Goal: Find specific page/section: Find specific page/section

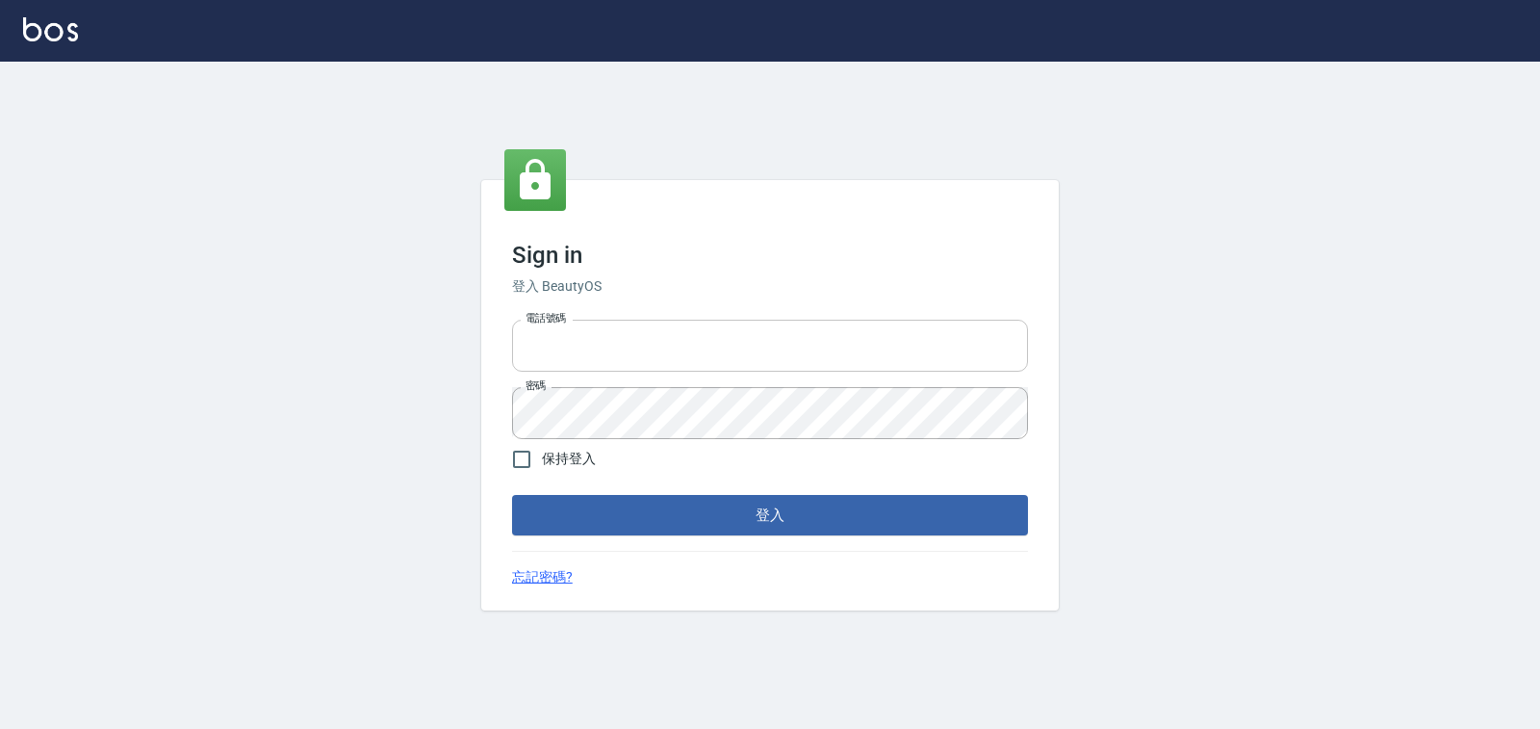
type input "0938245198"
click at [670, 357] on input "0938245198" at bounding box center [770, 346] width 516 height 52
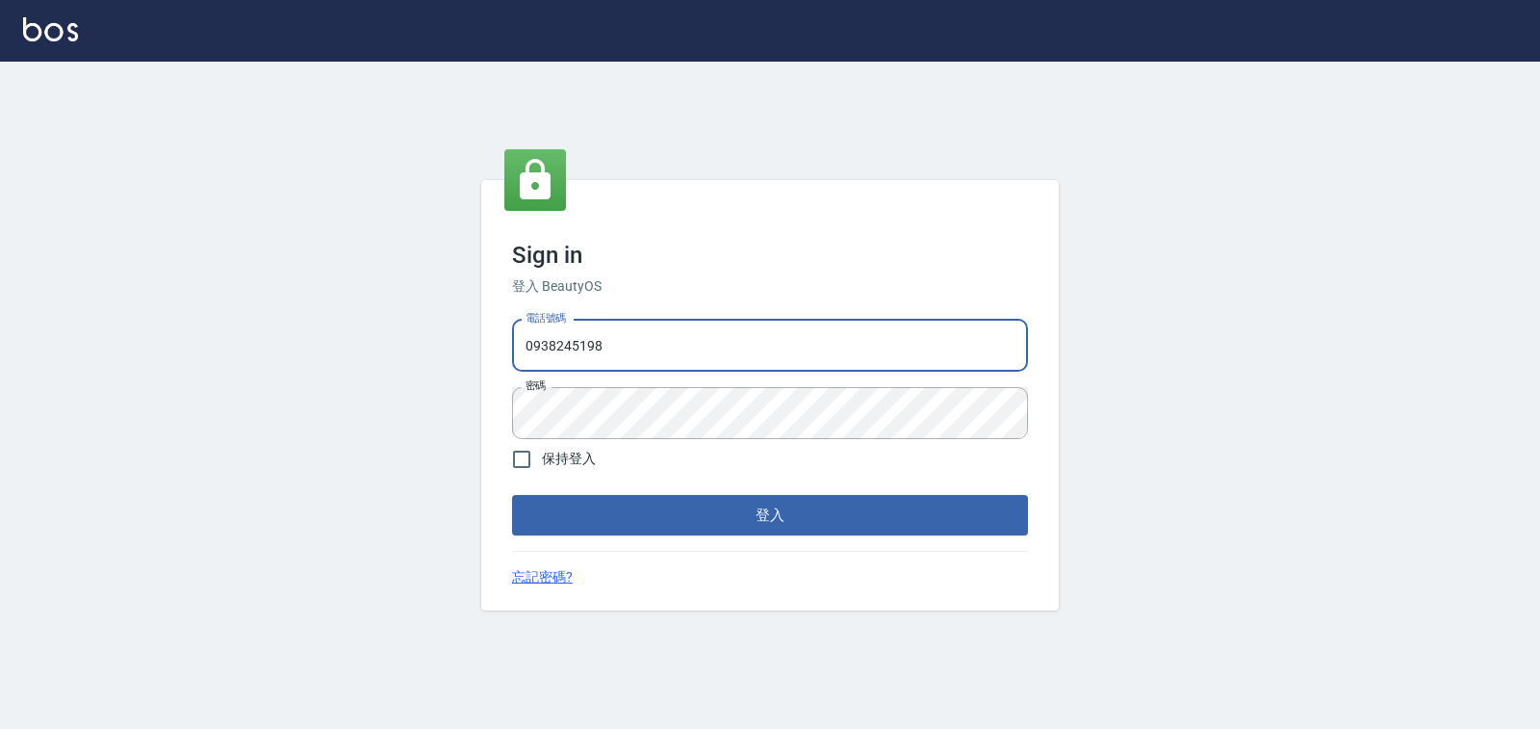
click at [869, 509] on button "登入" at bounding box center [770, 515] width 516 height 40
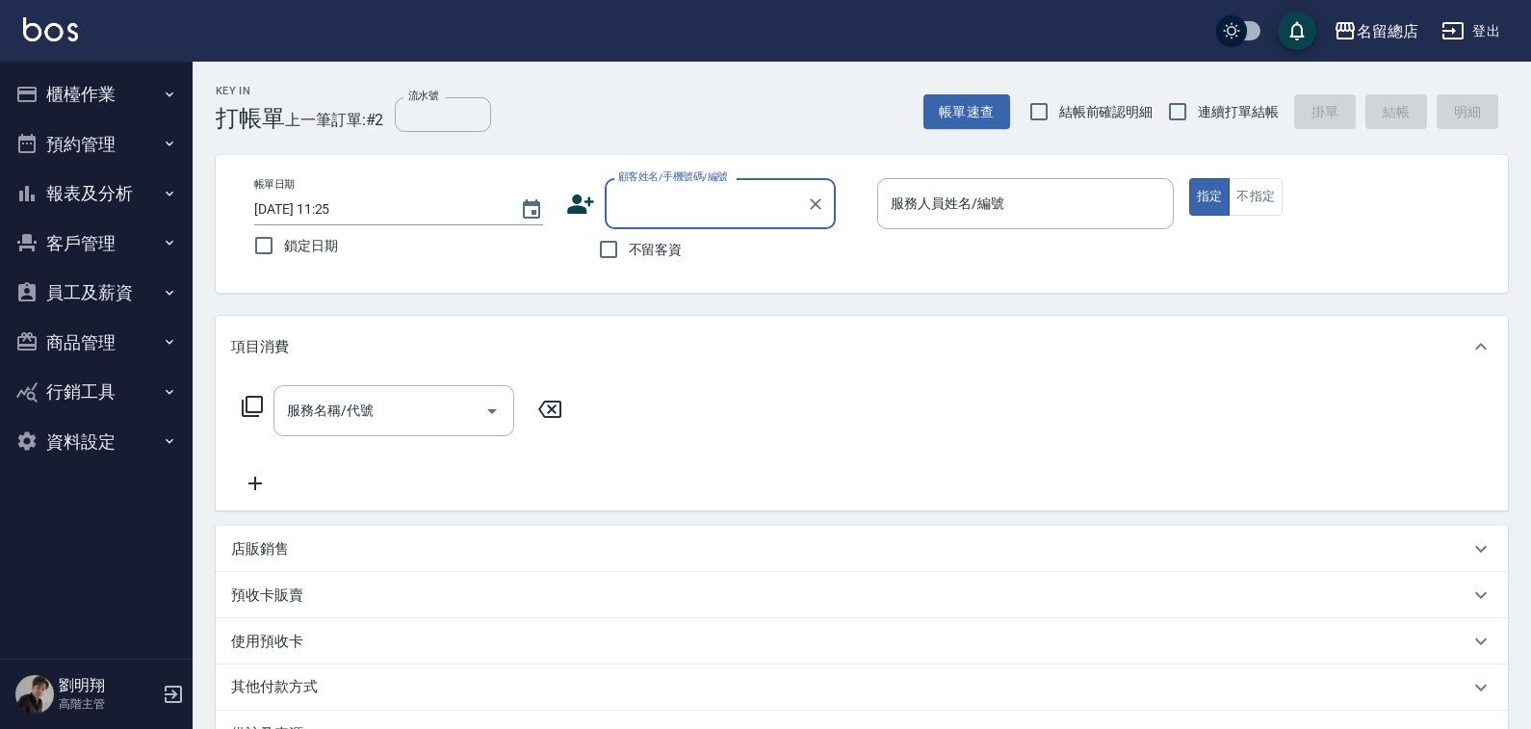
click at [125, 198] on button "報表及分析" at bounding box center [96, 193] width 177 height 50
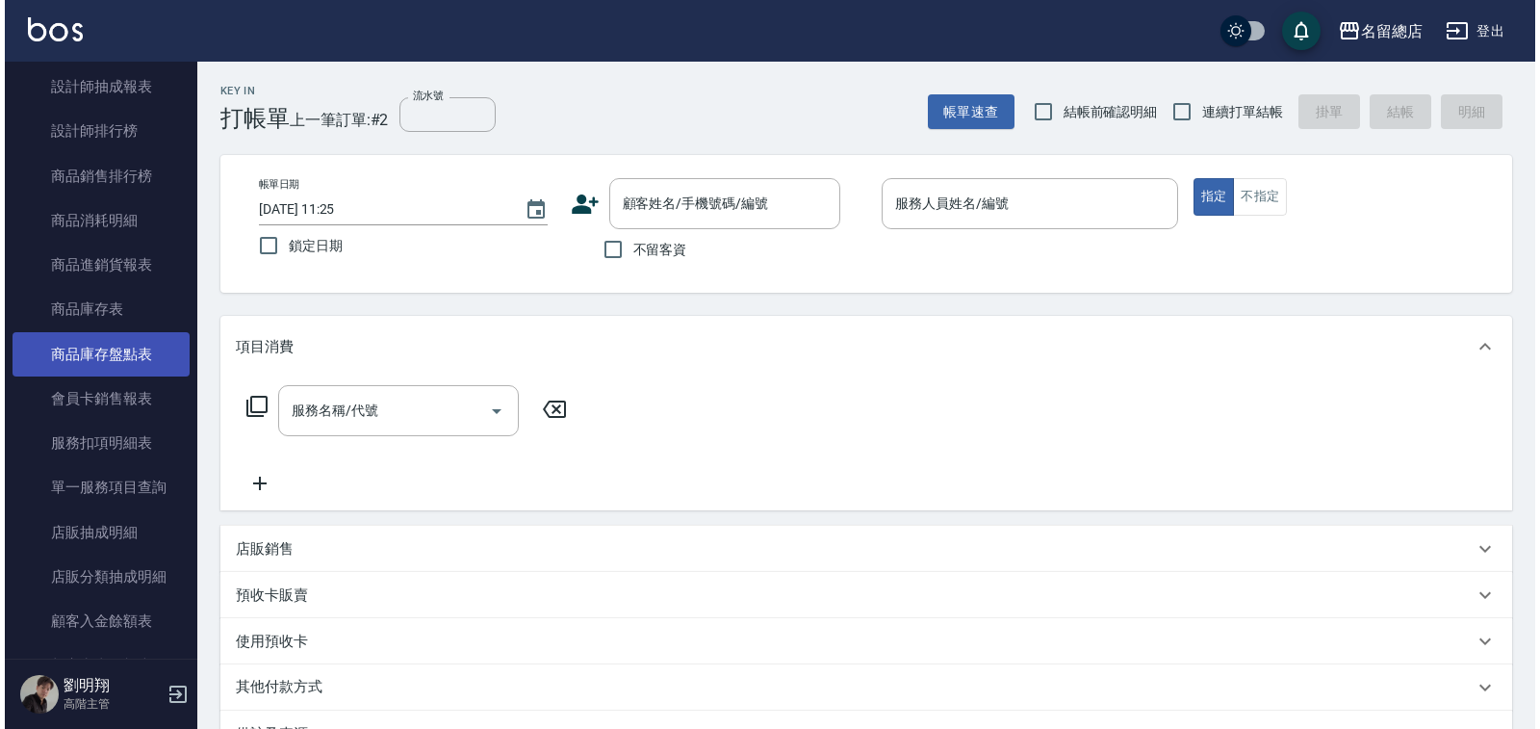
scroll to position [1155, 0]
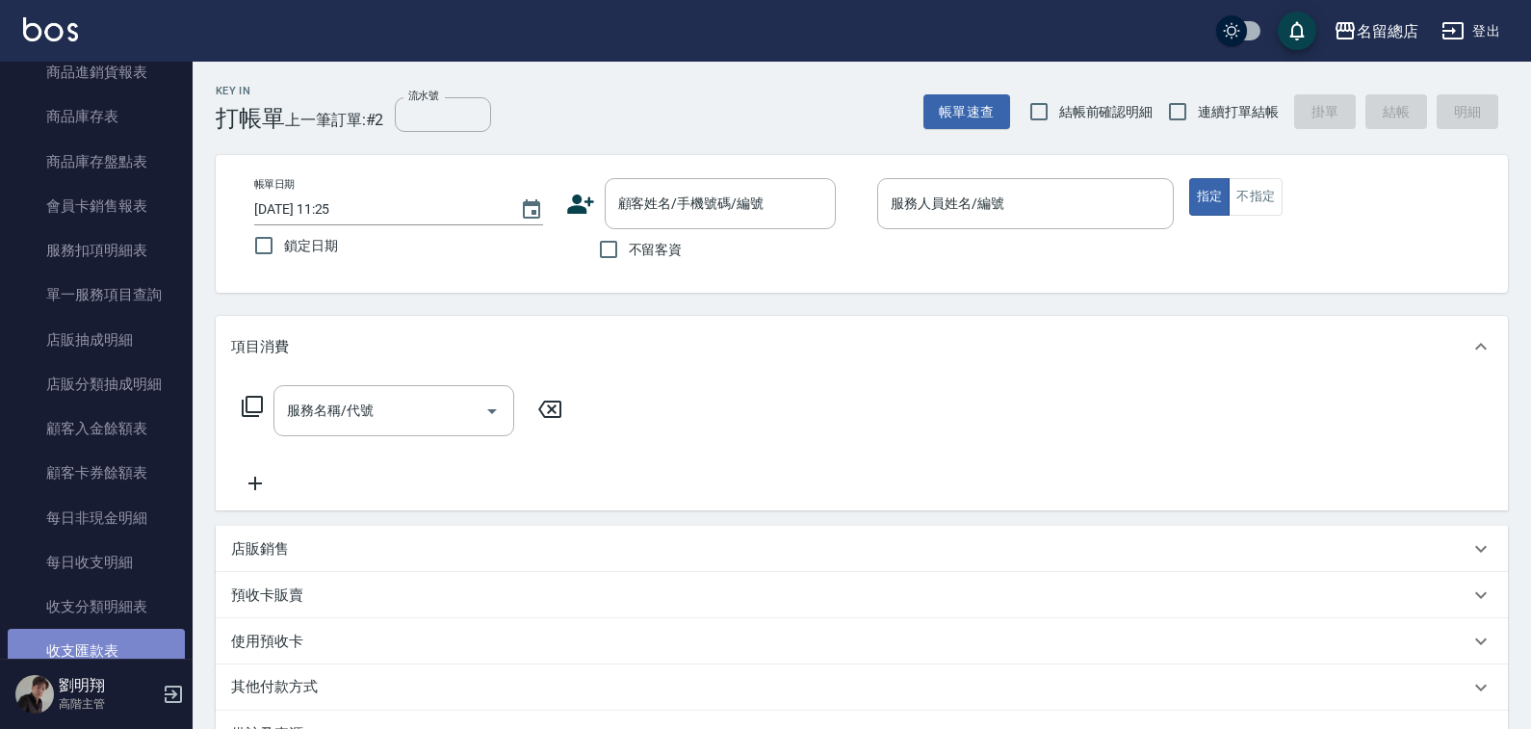
click at [138, 644] on link "收支匯款表" at bounding box center [96, 651] width 177 height 44
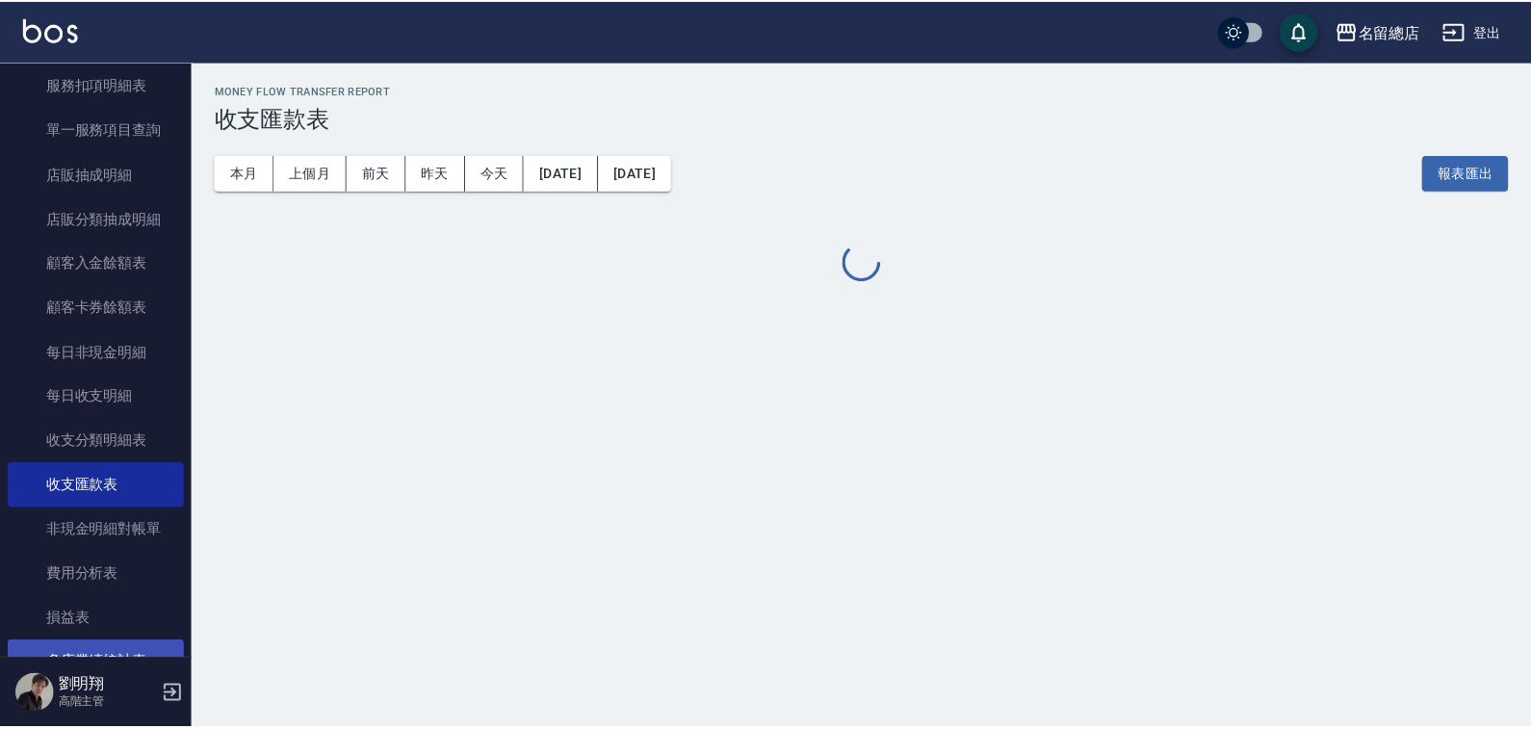
scroll to position [1444, 0]
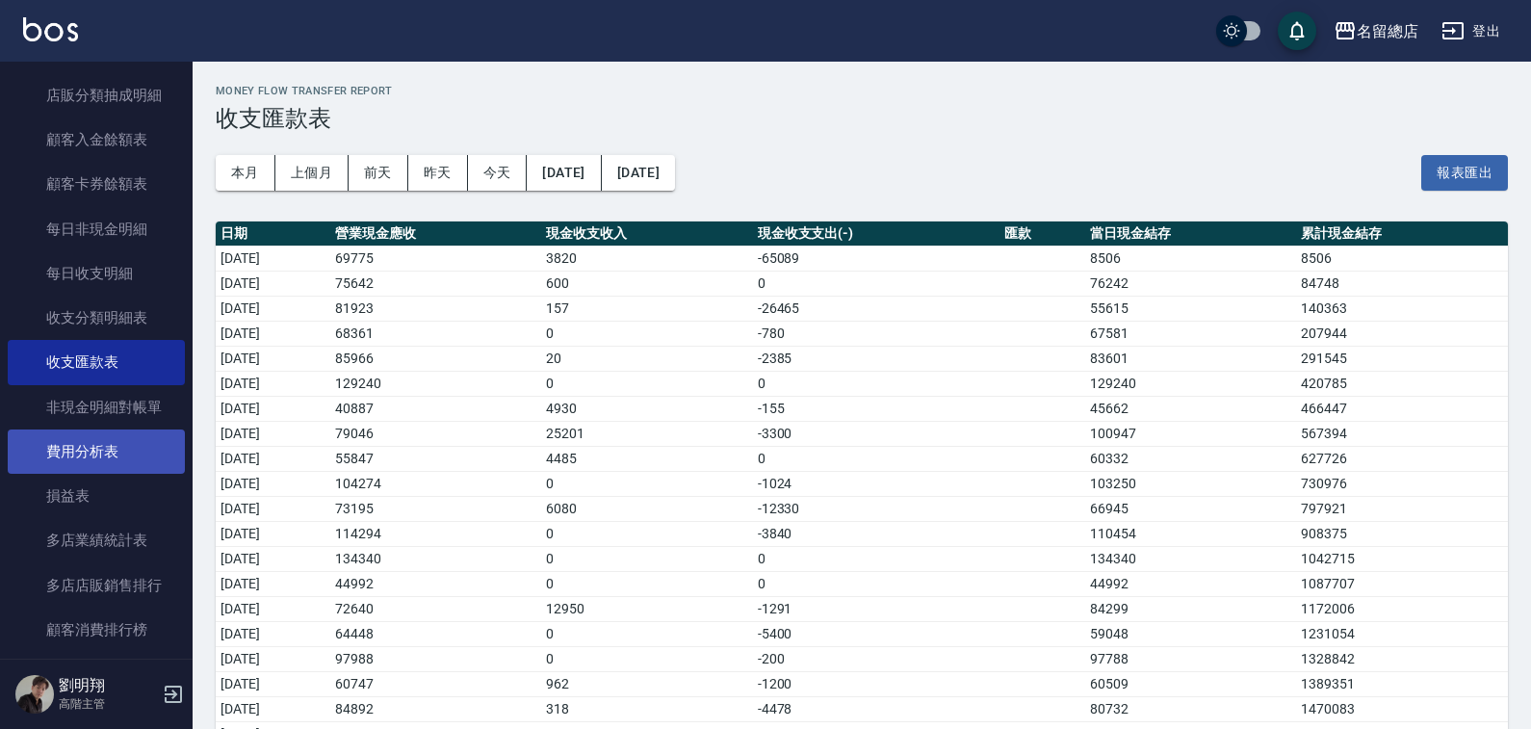
click at [93, 452] on link "費用分析表" at bounding box center [96, 451] width 177 height 44
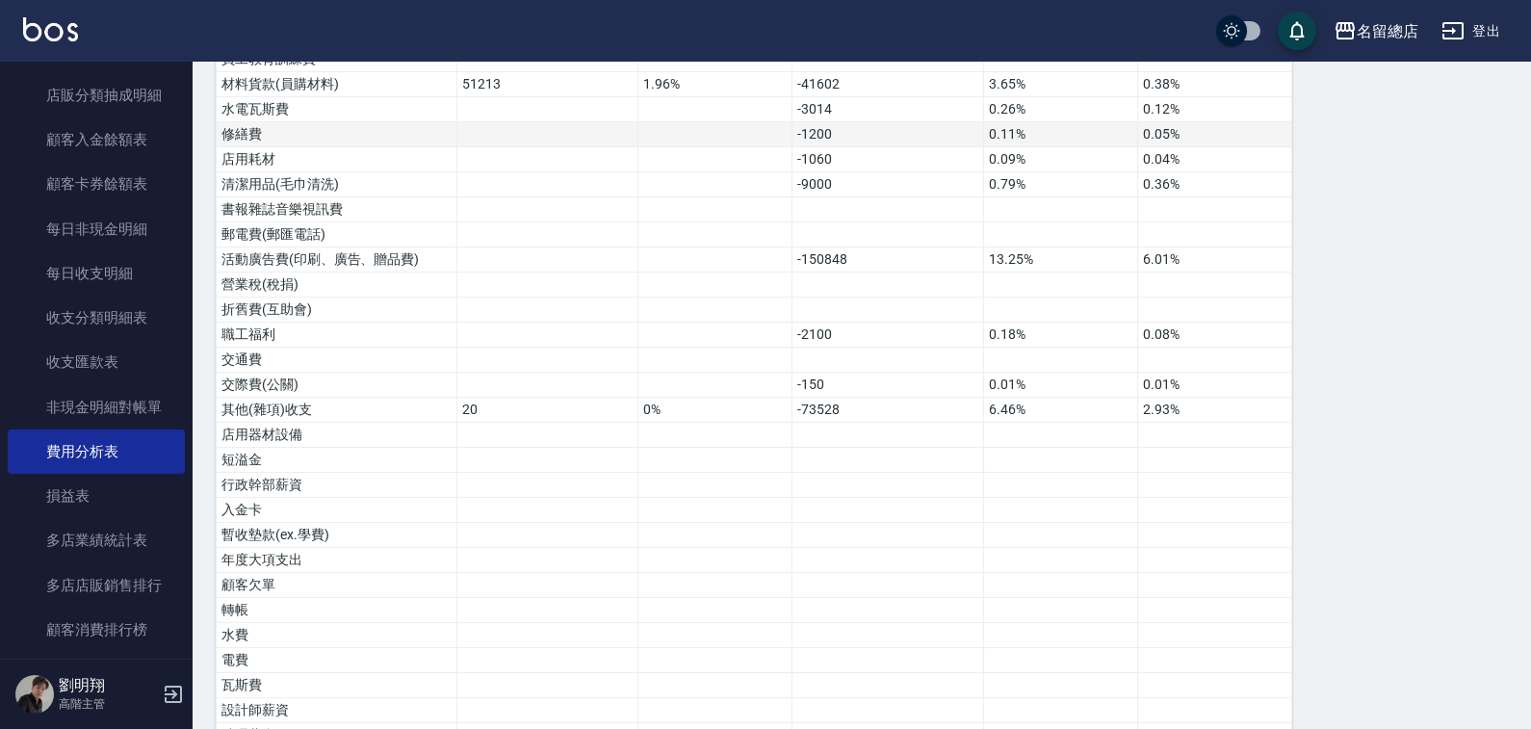
scroll to position [1489, 0]
